Goal: Complete application form

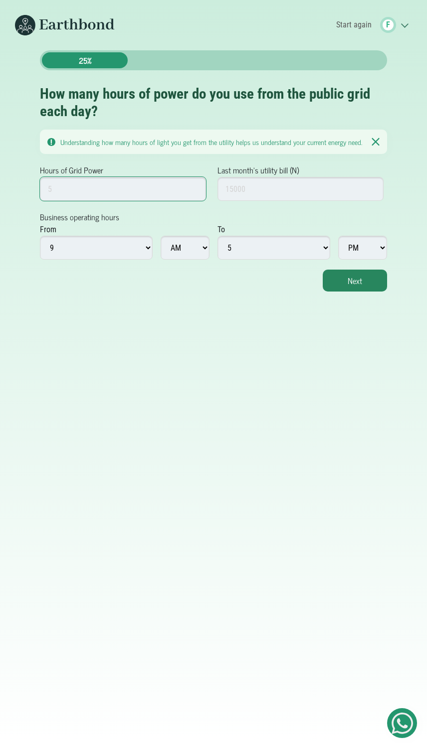
click at [101, 192] on input "Hours of Grid Power" at bounding box center [123, 189] width 166 height 24
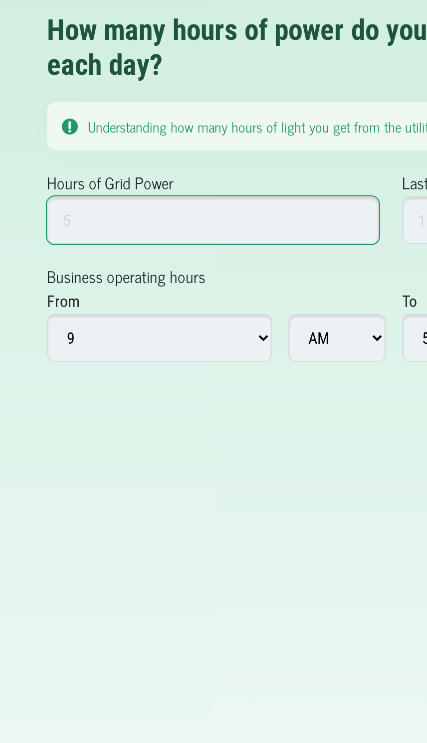
type input "1"
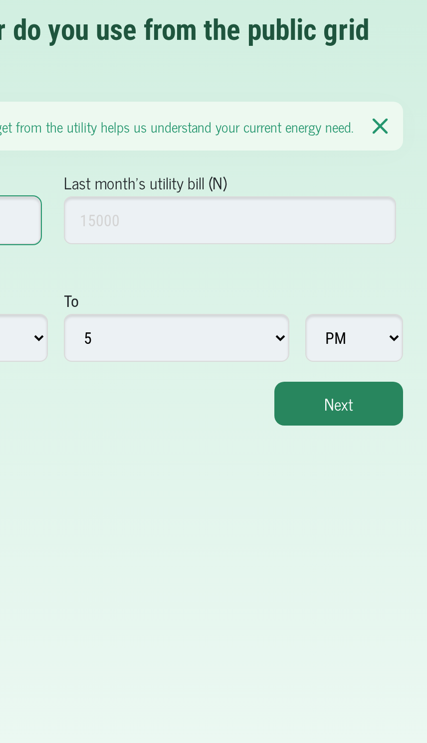
type input "23"
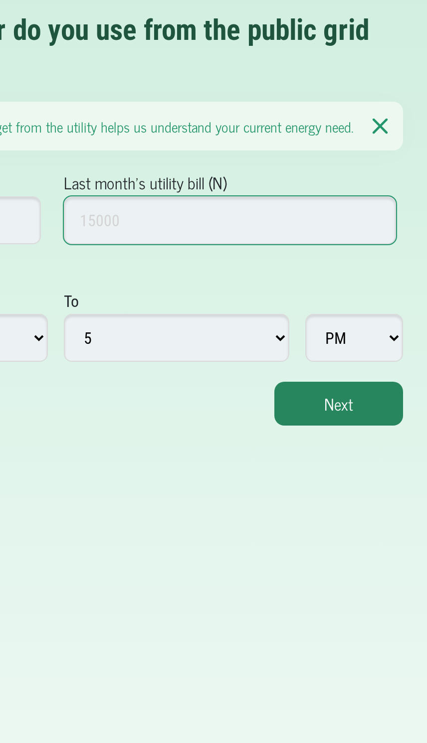
click at [217, 177] on input "Last month's utility bill (N)" at bounding box center [300, 189] width 166 height 24
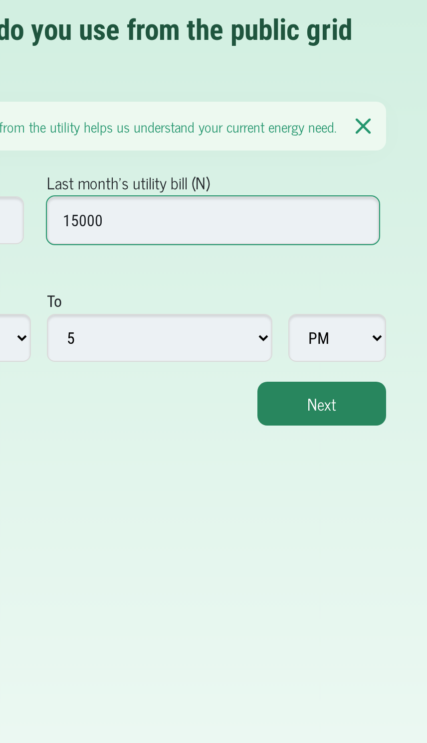
type input "15000"
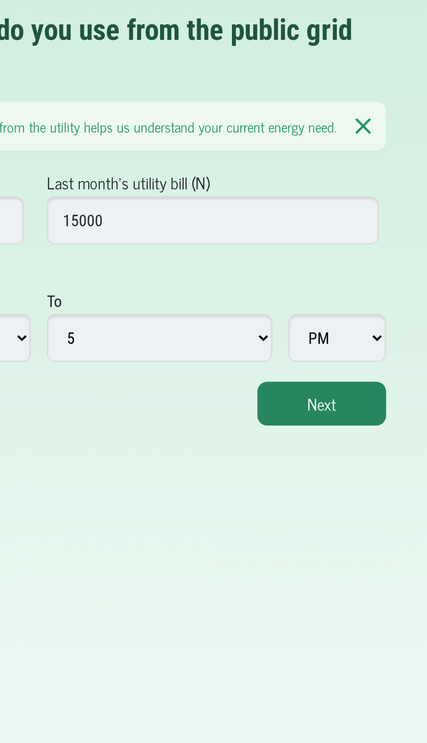
click at [338, 236] on select "AM PM" at bounding box center [362, 248] width 49 height 24
click at [323, 270] on button "Next" at bounding box center [355, 281] width 64 height 22
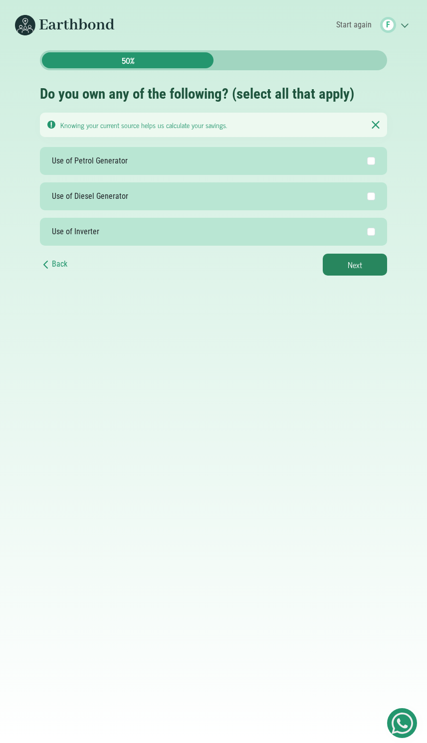
click at [370, 172] on label "Use of Petrol Generator" at bounding box center [213, 161] width 347 height 28
click at [370, 165] on input "Use of Petrol Generator" at bounding box center [371, 161] width 8 height 8
checkbox input "true"
click at [381, 186] on label "Use of Diesel Generator" at bounding box center [213, 196] width 347 height 28
click at [375, 192] on input "Use of Diesel Generator" at bounding box center [371, 196] width 8 height 8
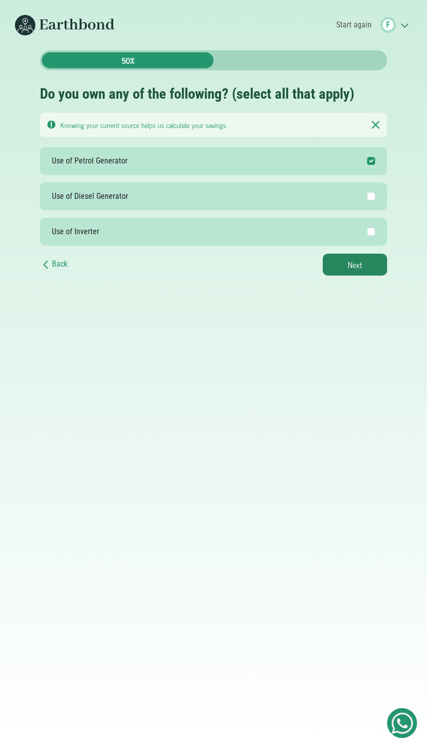
checkbox input "true"
click at [372, 265] on button "Next" at bounding box center [355, 265] width 64 height 22
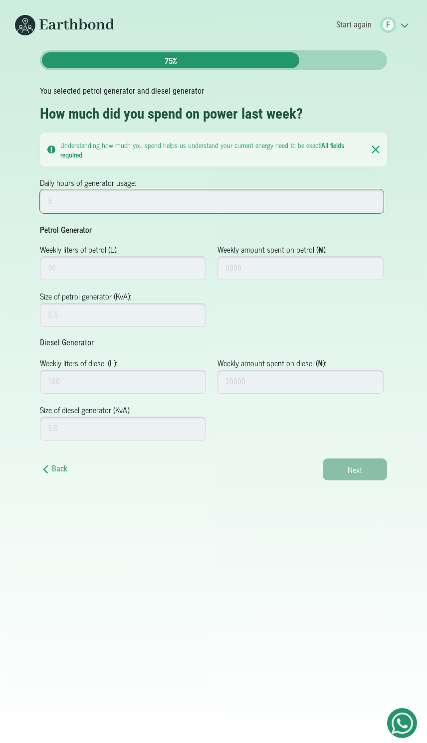
click at [73, 202] on input "Daily hours of generator usage:" at bounding box center [211, 201] width 343 height 24
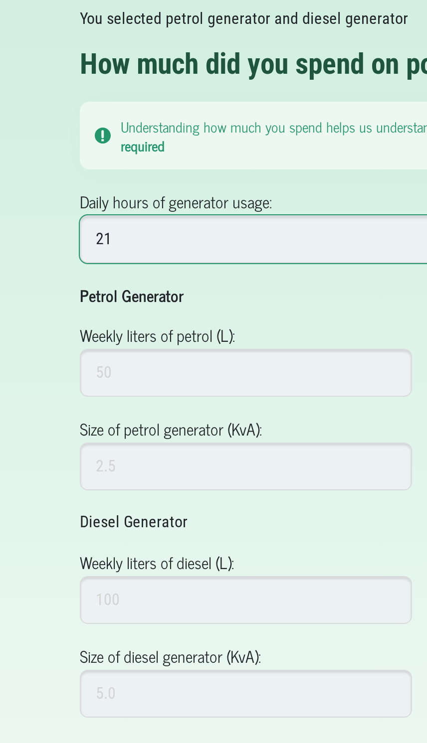
type input "21"
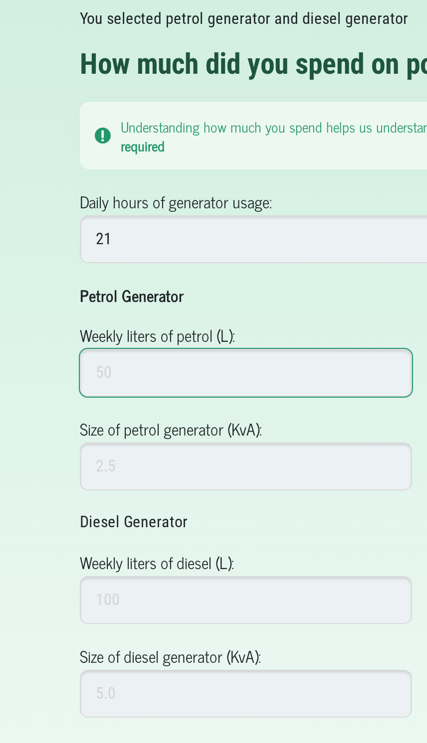
click at [66, 256] on input "Weekly liters of petrol (L):" at bounding box center [123, 268] width 166 height 24
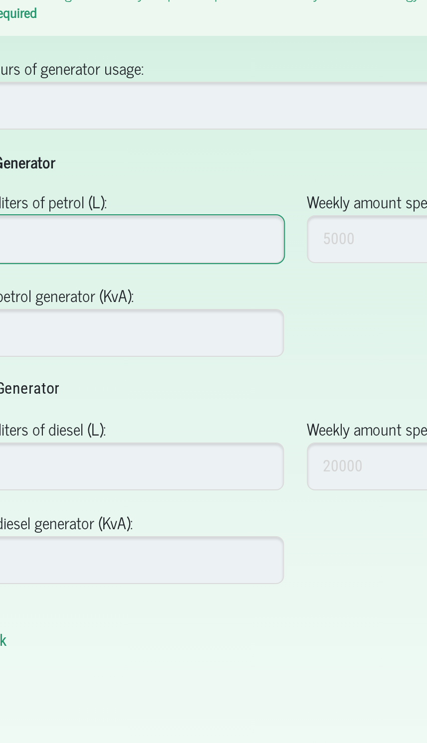
type input "21"
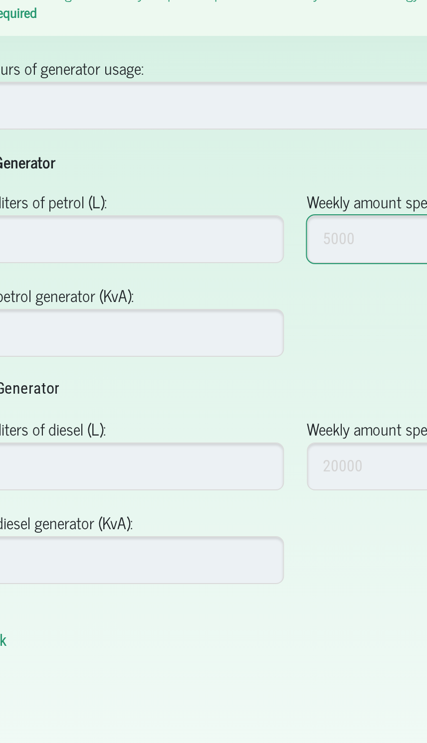
click at [217, 256] on input "Weekly amount spent on petrol (₦):" at bounding box center [300, 268] width 166 height 24
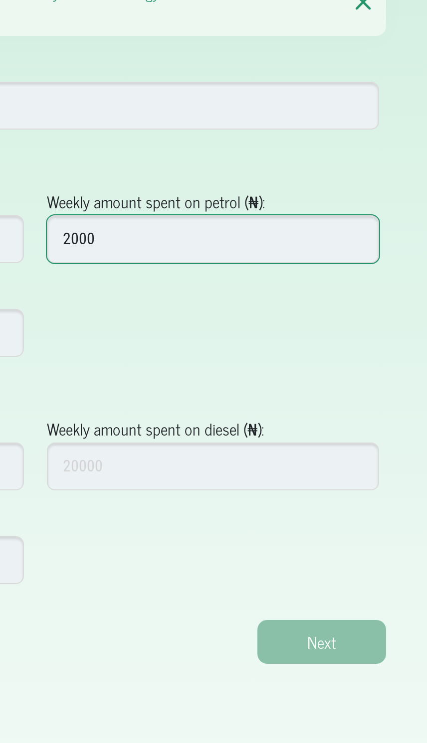
type input "20000"
type input "200000"
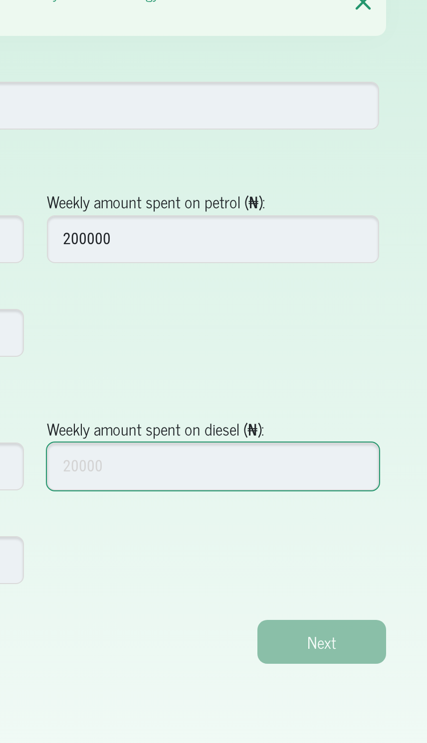
click at [217, 370] on input "Weekly amount spent on diesel (₦):" at bounding box center [300, 382] width 166 height 24
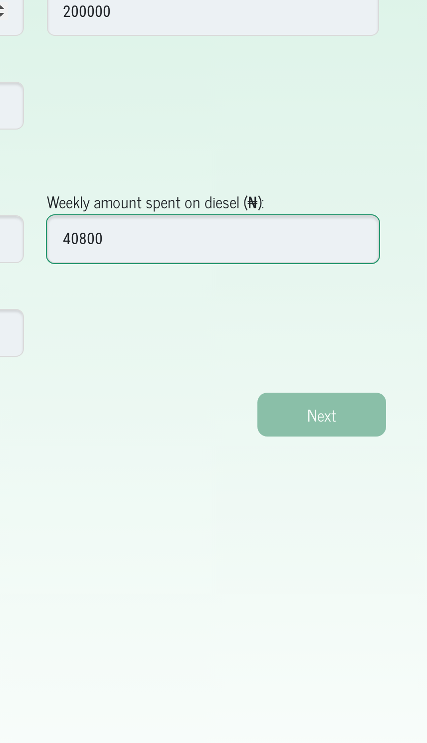
type input "408000"
type input "40800000"
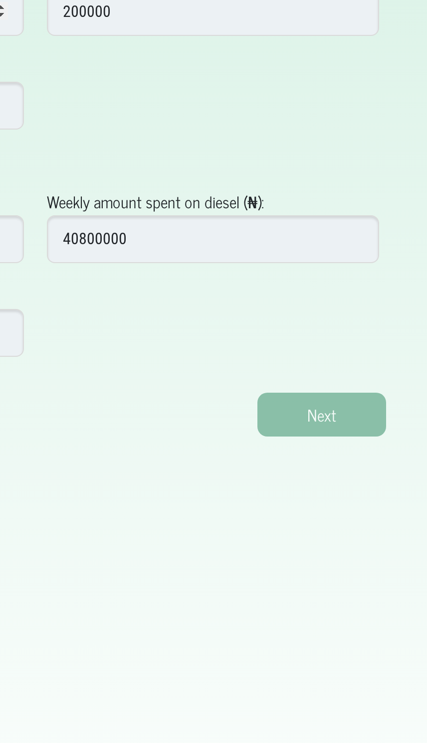
click at [43, 459] on div "Back Next" at bounding box center [213, 470] width 347 height 22
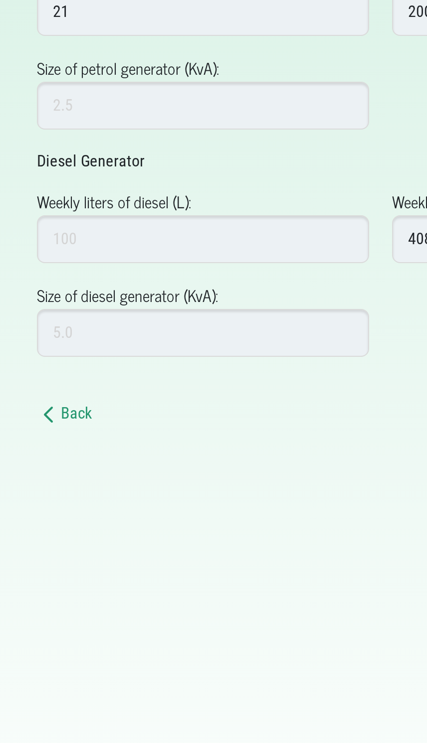
click at [222, 240] on html "Start again F .cls-1{fill:none;stroke:#3c7b65;stroke-linecap:round;stroke-linej…" at bounding box center [213, 371] width 427 height 743
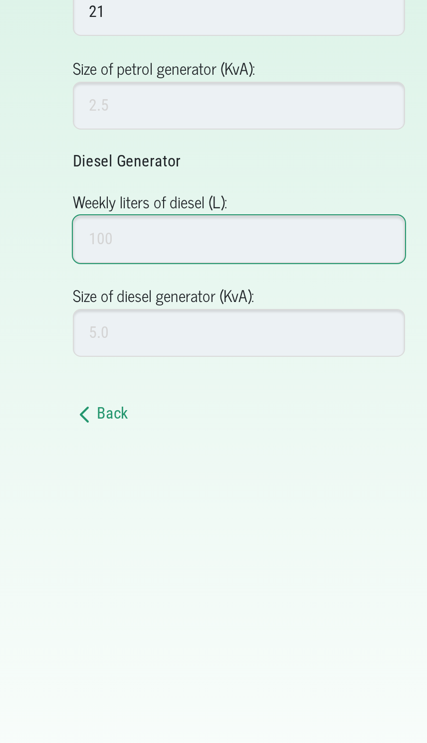
click at [52, 370] on input "Weekly liters of diesel (L):" at bounding box center [123, 382] width 166 height 24
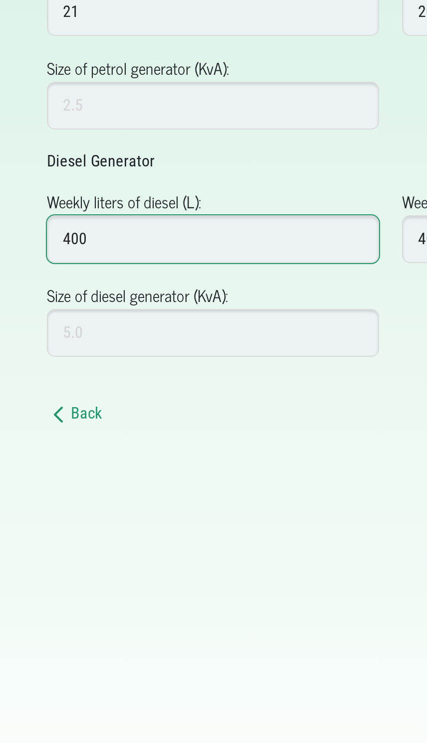
type input "4000"
type input "400000"
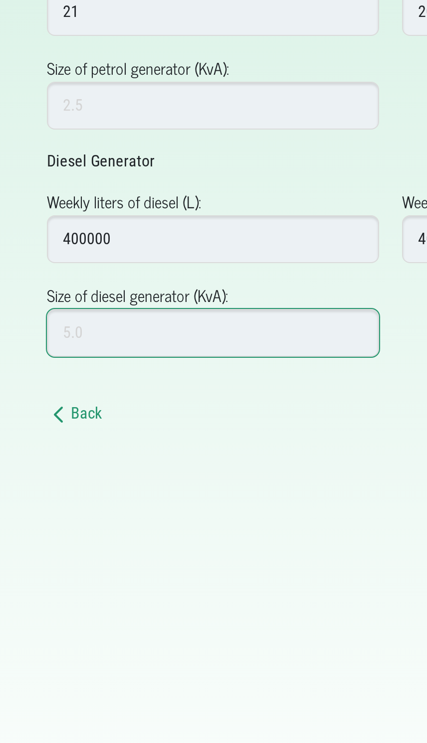
click at [40, 417] on input "Size of diesel generator (KvA):" at bounding box center [123, 429] width 166 height 24
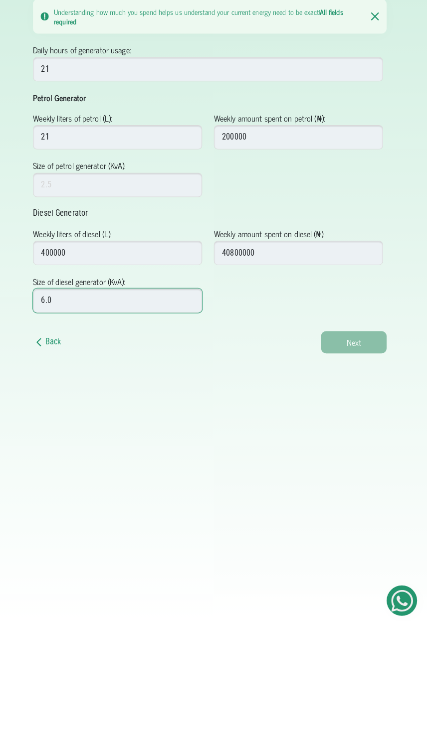
type input "6.0"
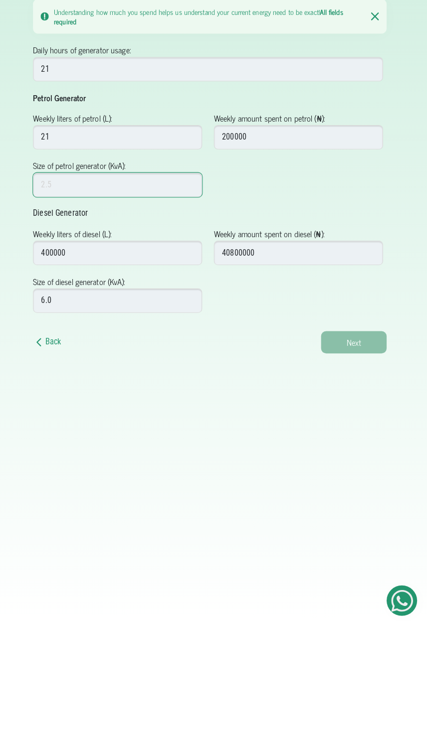
click at [49, 303] on input "Size of petrol generator (KvA):" at bounding box center [123, 315] width 166 height 24
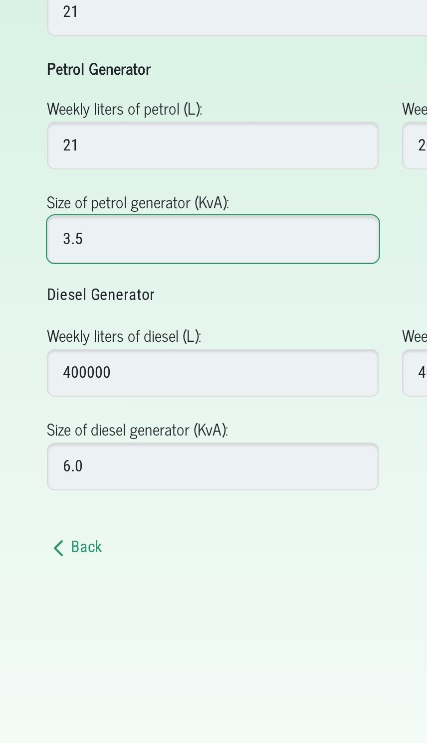
type input "3.5"
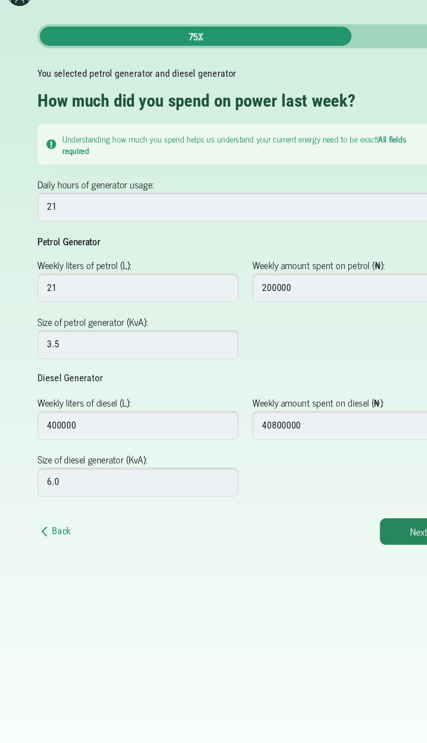
click at [331, 459] on button "Next" at bounding box center [355, 470] width 64 height 22
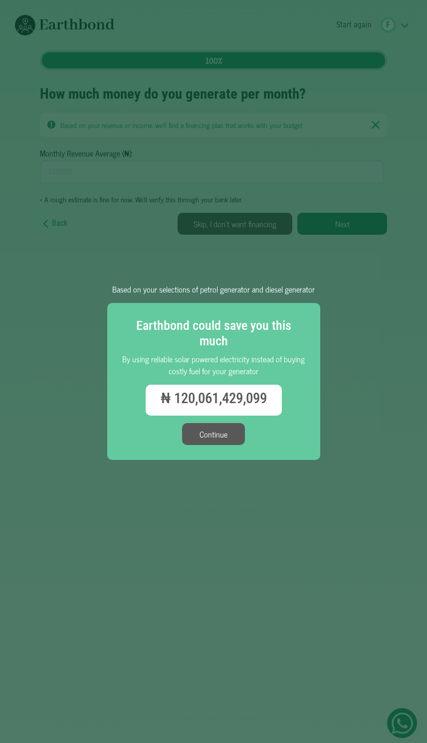
click at [222, 430] on button "Continue" at bounding box center [213, 434] width 63 height 22
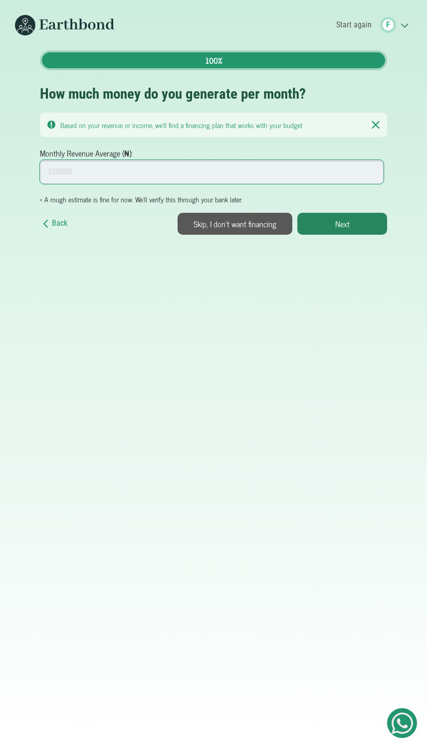
click at [75, 182] on input "Monthly Revenue Average (₦):" at bounding box center [211, 172] width 343 height 24
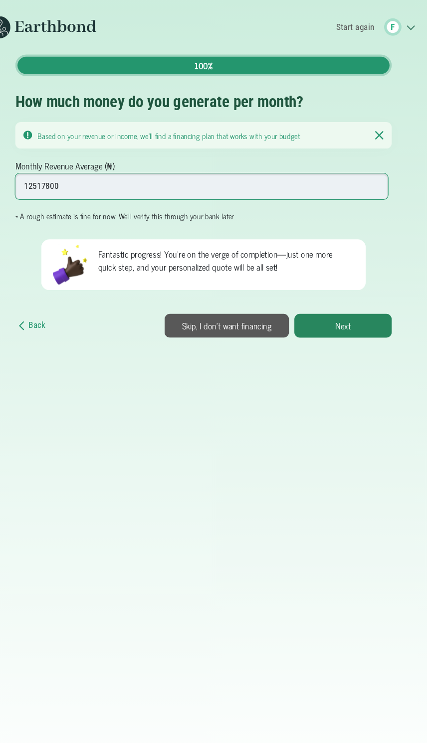
type input "125178000"
type input "125178000000000"
click at [330, 299] on button "Next" at bounding box center [342, 301] width 90 height 22
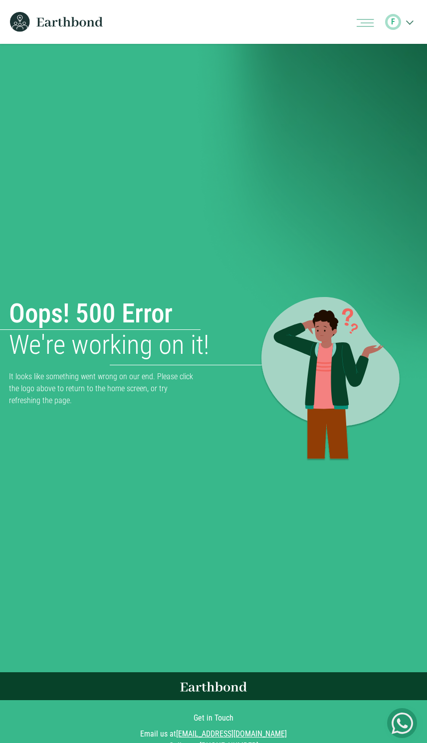
click at [406, 18] on icon ".cls-1{fill:none;stroke:#3c7b65;stroke-linecap:round;stroke-linejoin:round;stro…" at bounding box center [409, 22] width 16 height 10
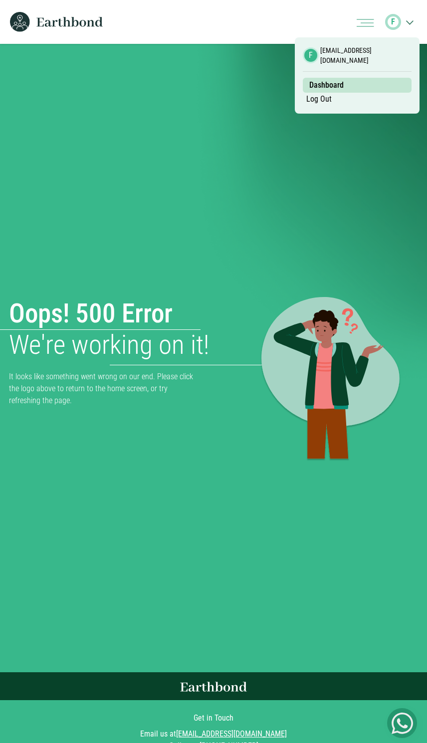
click at [394, 87] on span "Dashboard" at bounding box center [357, 85] width 109 height 15
click at [364, 22] on img "Toggle navigation" at bounding box center [364, 23] width 17 height 8
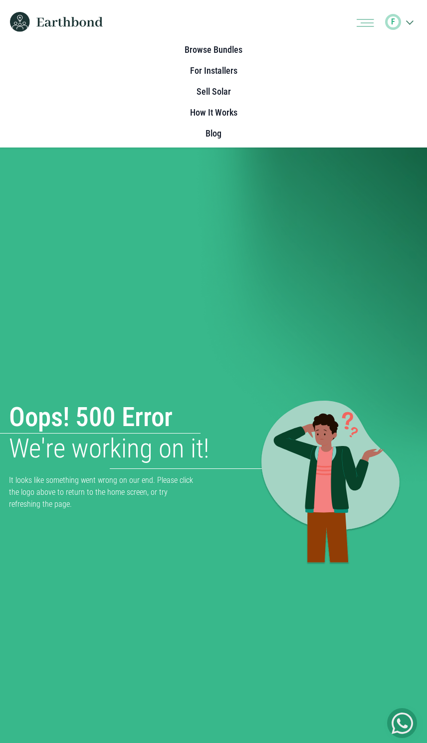
click at [220, 75] on link "For Installers" at bounding box center [213, 71] width 47 height 20
